Goal: Information Seeking & Learning: Check status

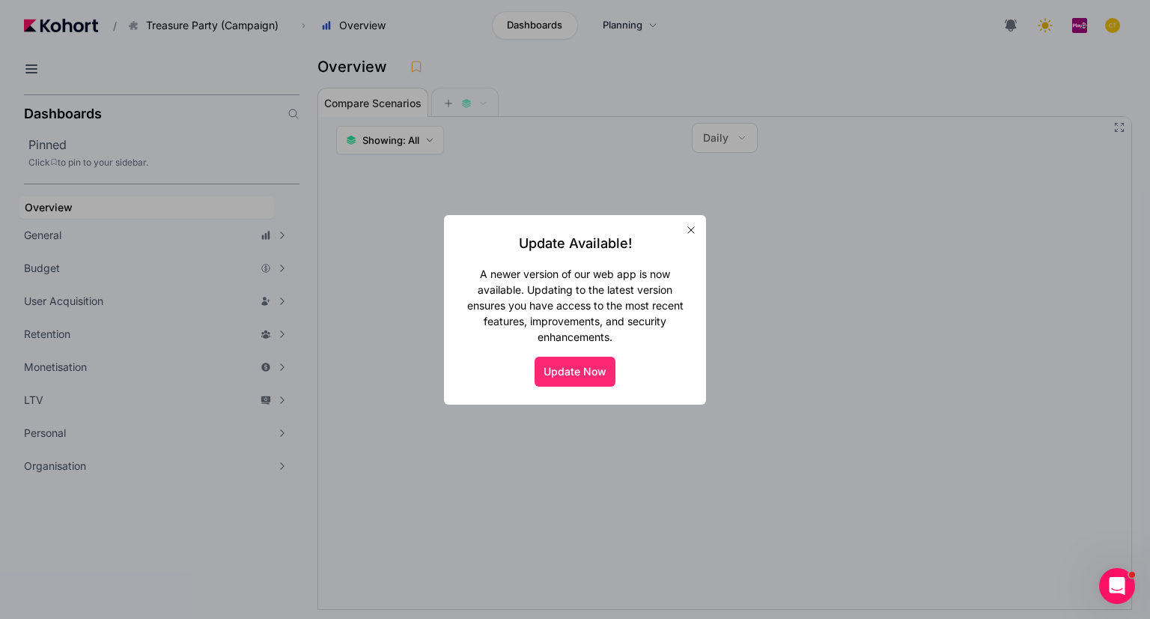
click at [602, 374] on button "Update Now" at bounding box center [575, 371] width 81 height 30
click at [555, 377] on button "Update Now" at bounding box center [575, 371] width 81 height 30
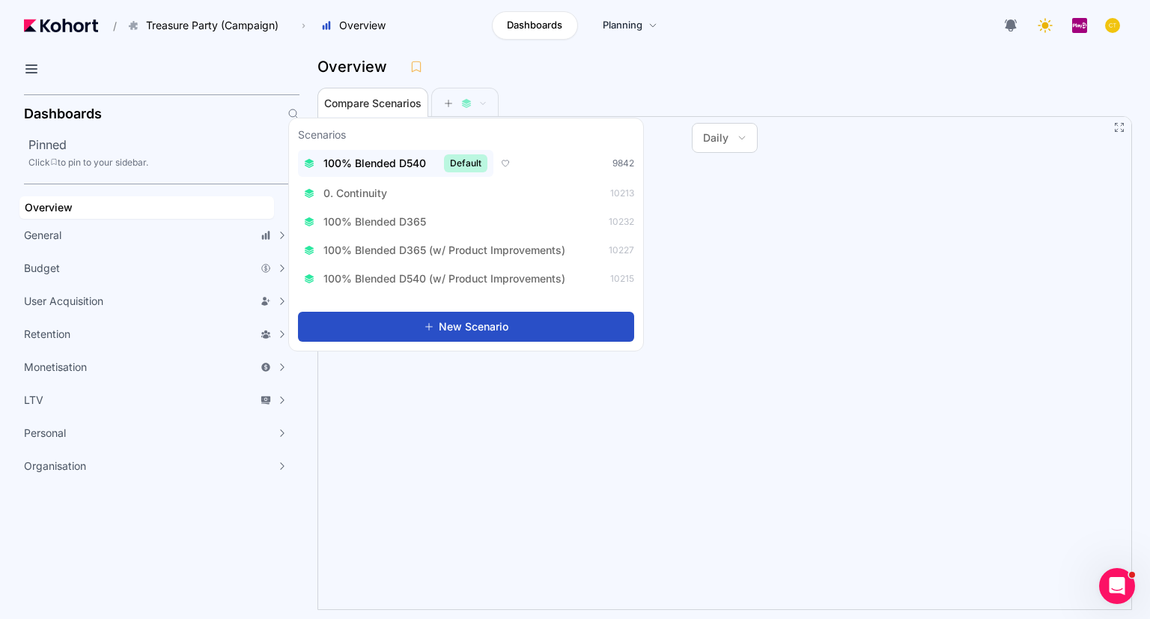
click at [440, 162] on div "100% Blended D540 Default" at bounding box center [395, 163] width 183 height 18
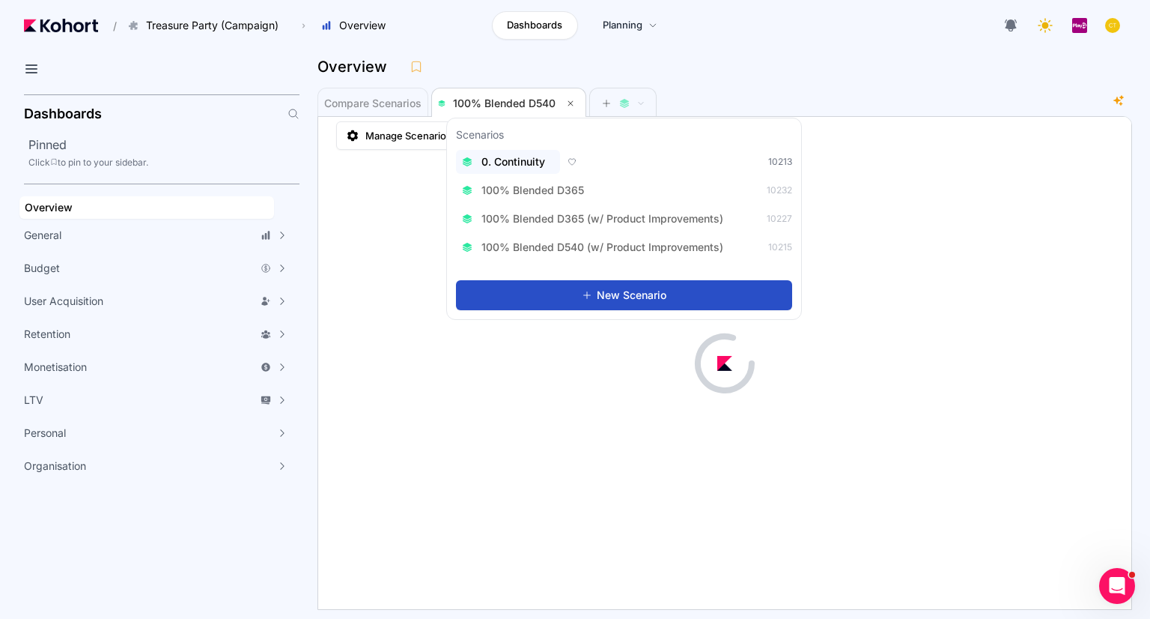
click at [515, 164] on span "0. Continuity" at bounding box center [514, 161] width 64 height 15
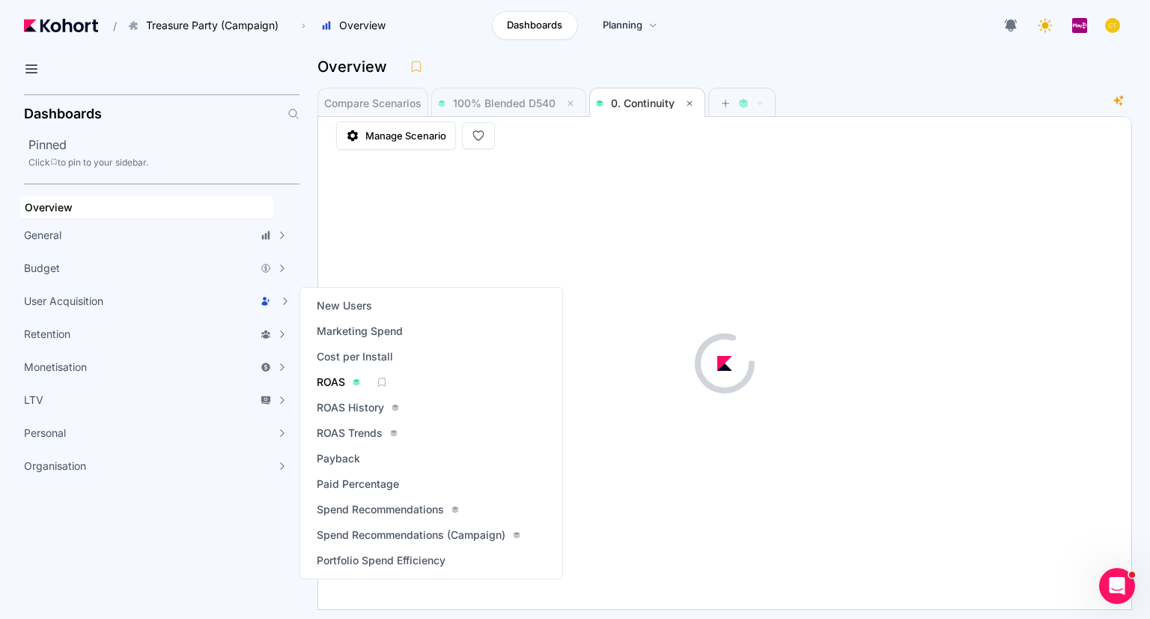
click at [339, 381] on span "ROAS" at bounding box center [331, 381] width 28 height 15
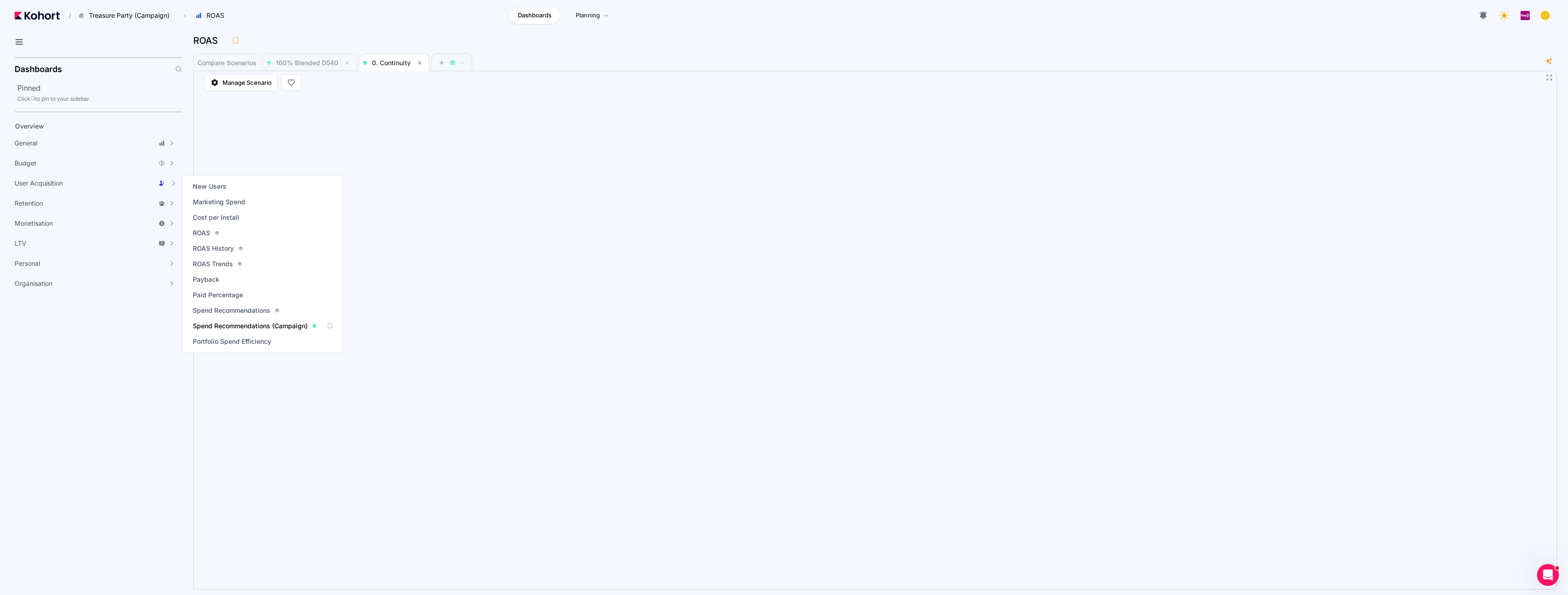
click at [234, 323] on span "Spend Recommendations (Campaign)" at bounding box center [250, 326] width 115 height 9
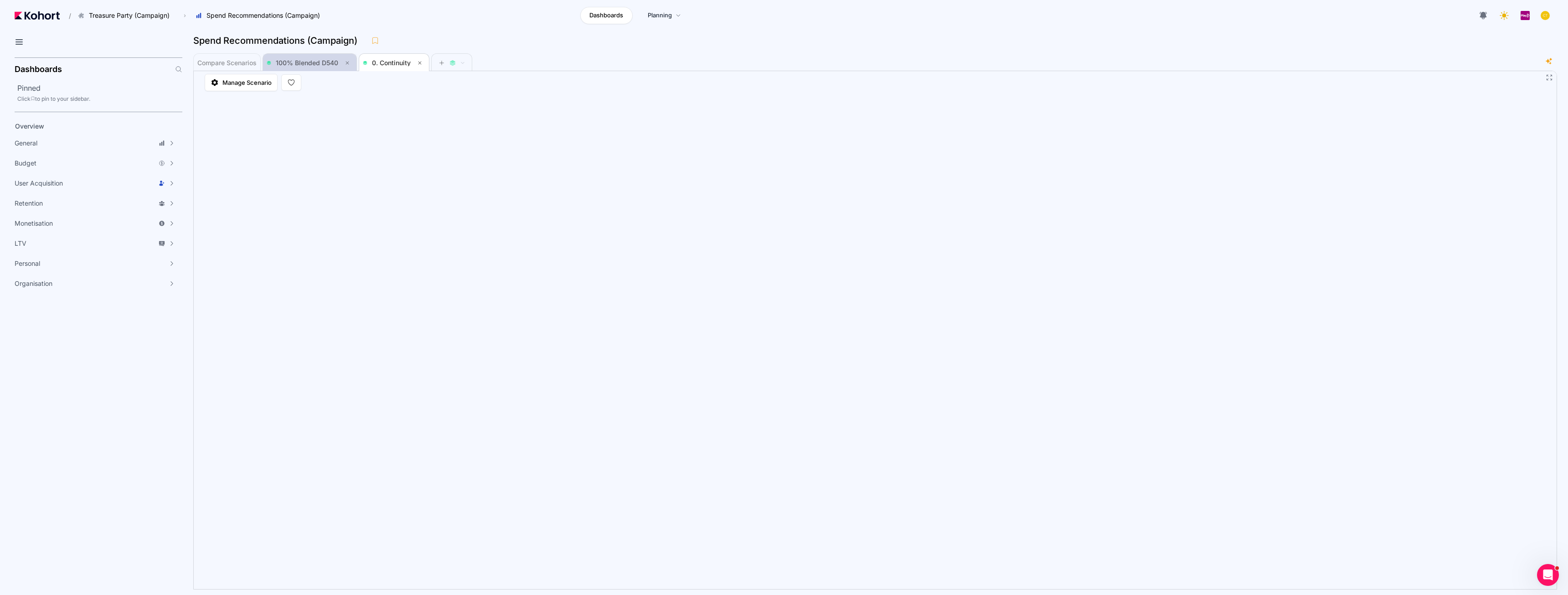
click at [296, 59] on span "100% Blended D540" at bounding box center [310, 63] width 86 height 11
click at [393, 58] on span "0. Continuity" at bounding box center [394, 63] width 63 height 11
click at [299, 68] on span "100% Blended D540" at bounding box center [310, 63] width 86 height 18
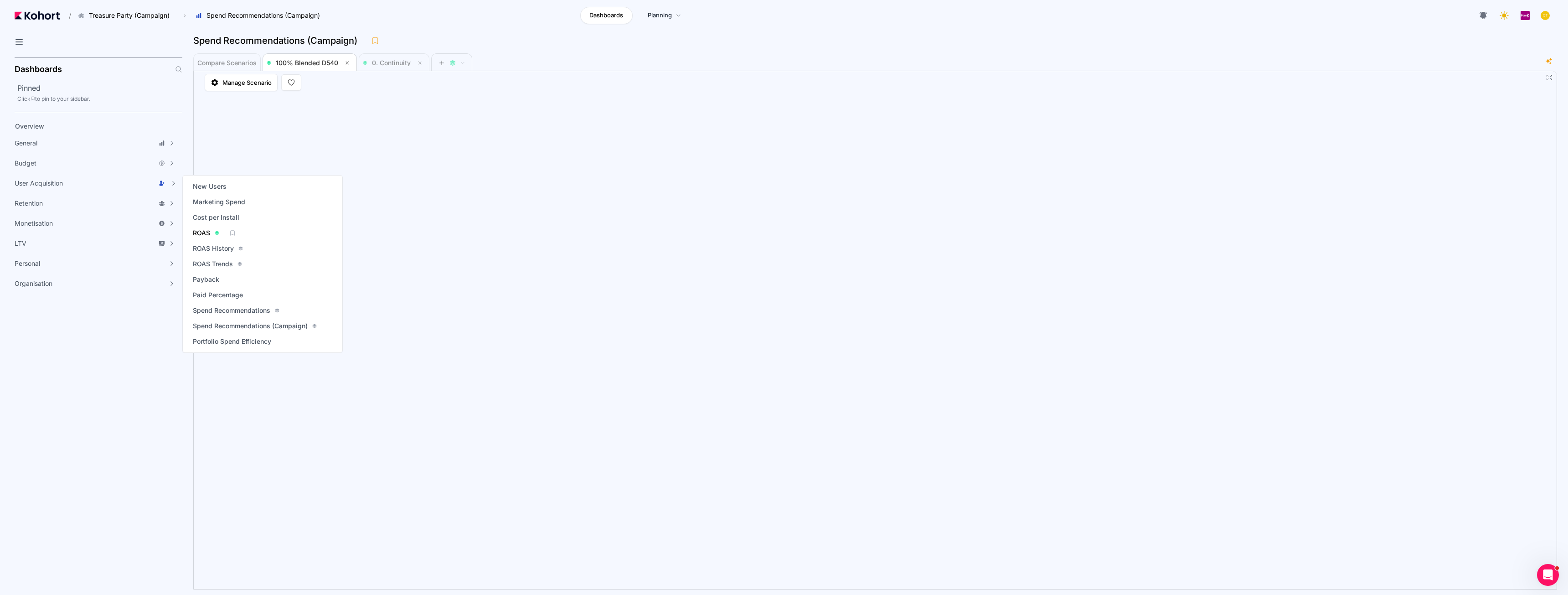
click at [202, 233] on span "ROAS" at bounding box center [201, 233] width 17 height 9
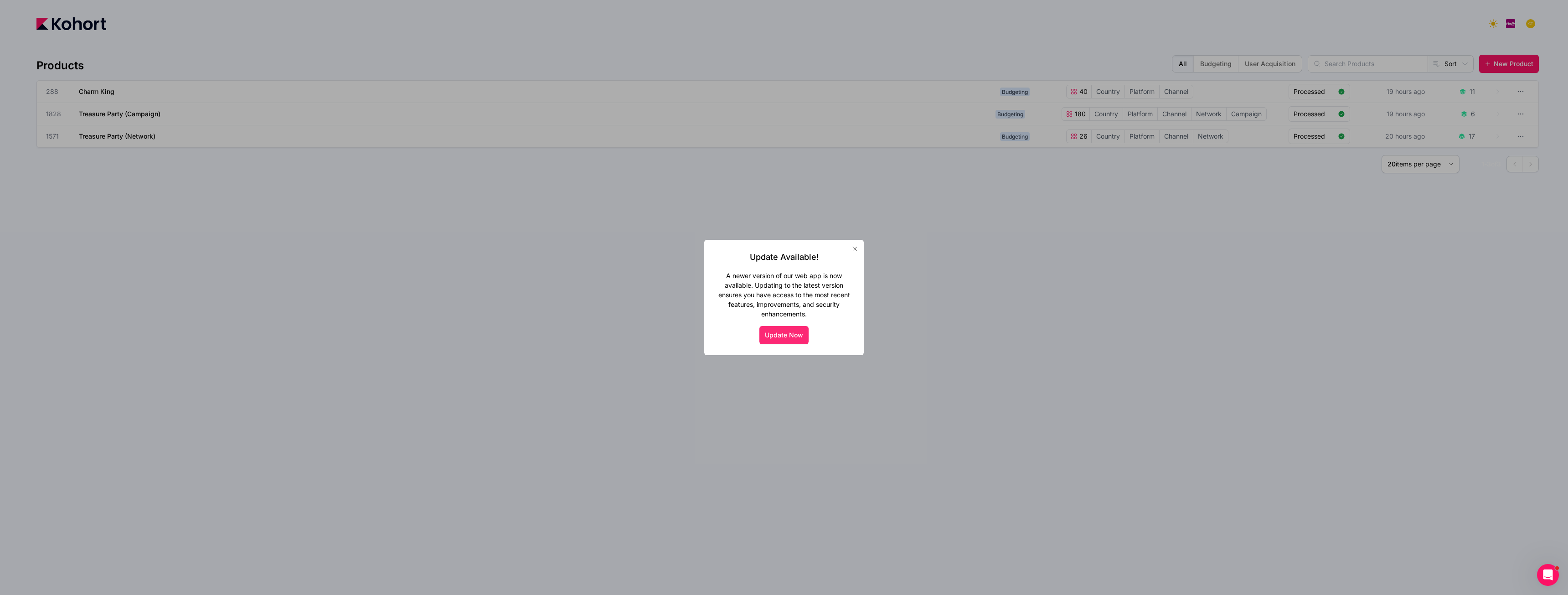
click at [786, 342] on button "Update Now" at bounding box center [784, 335] width 49 height 18
